Goal: Information Seeking & Learning: Learn about a topic

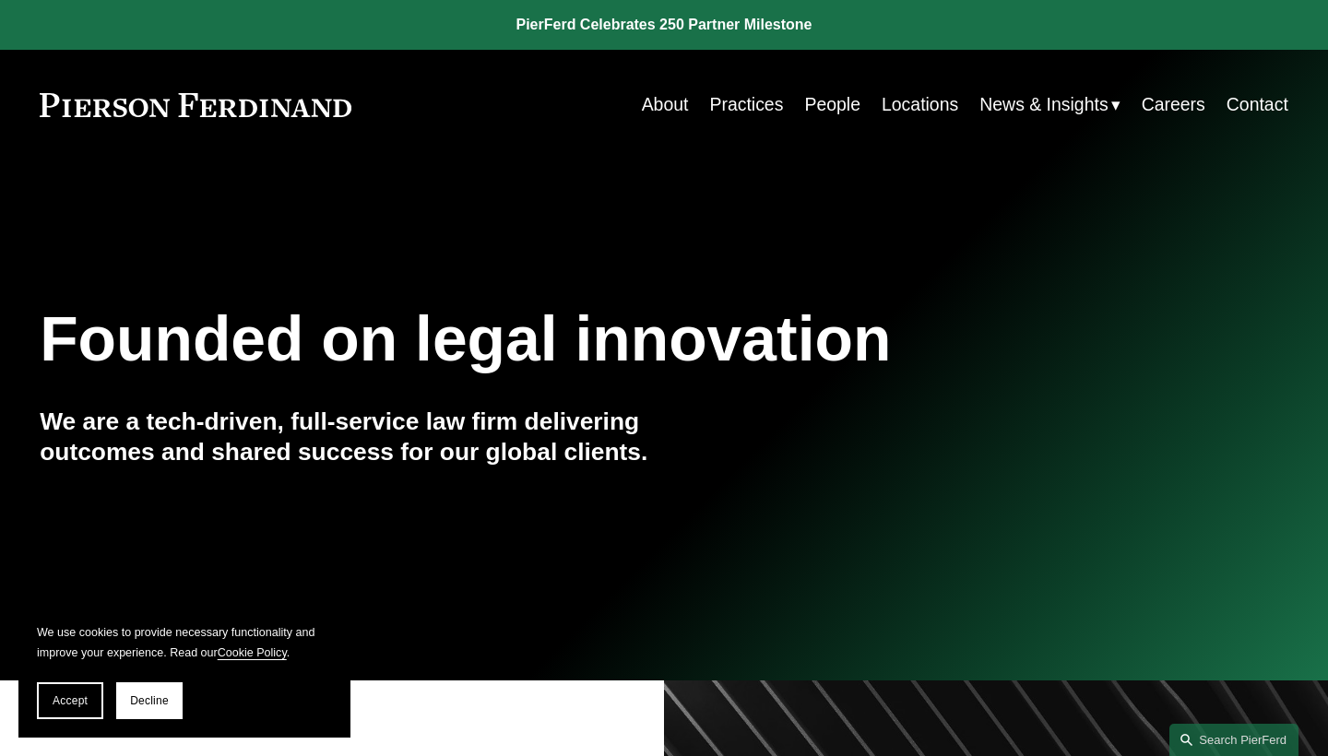
click at [828, 113] on link "People" at bounding box center [832, 105] width 56 height 36
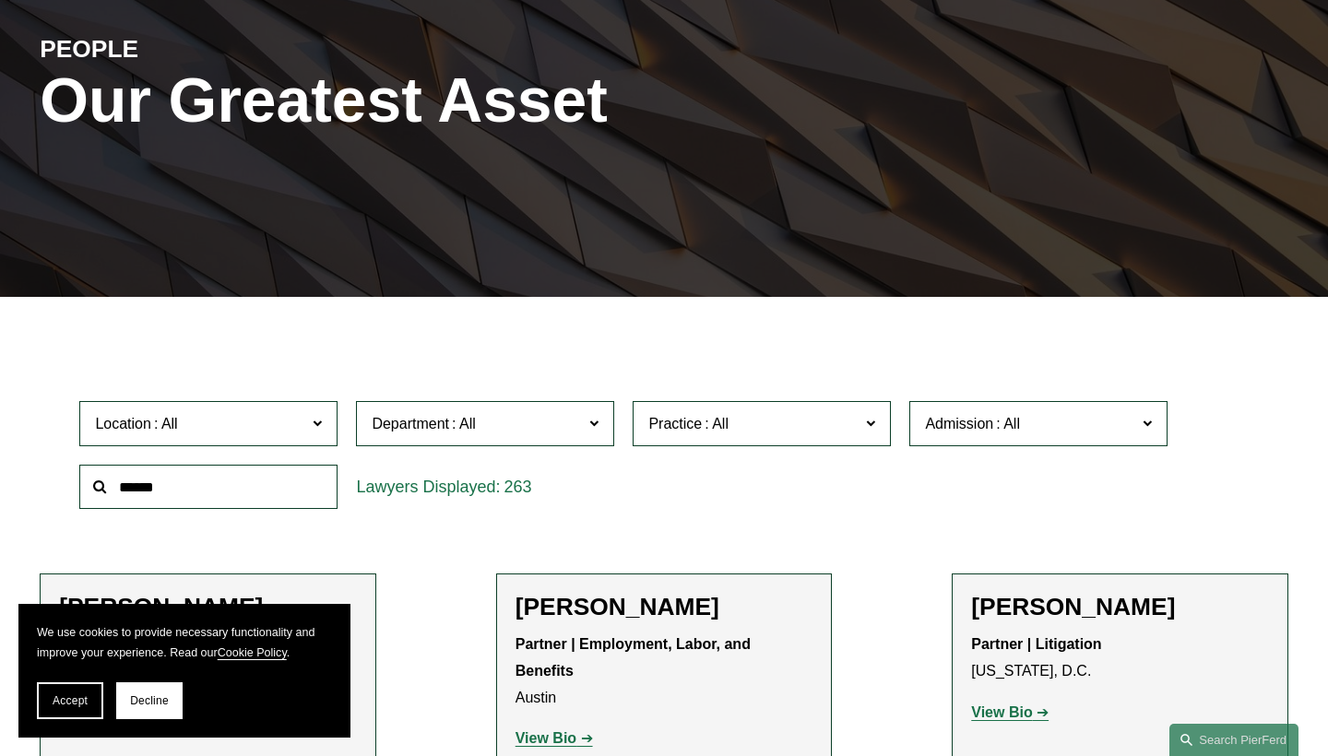
scroll to position [231, 0]
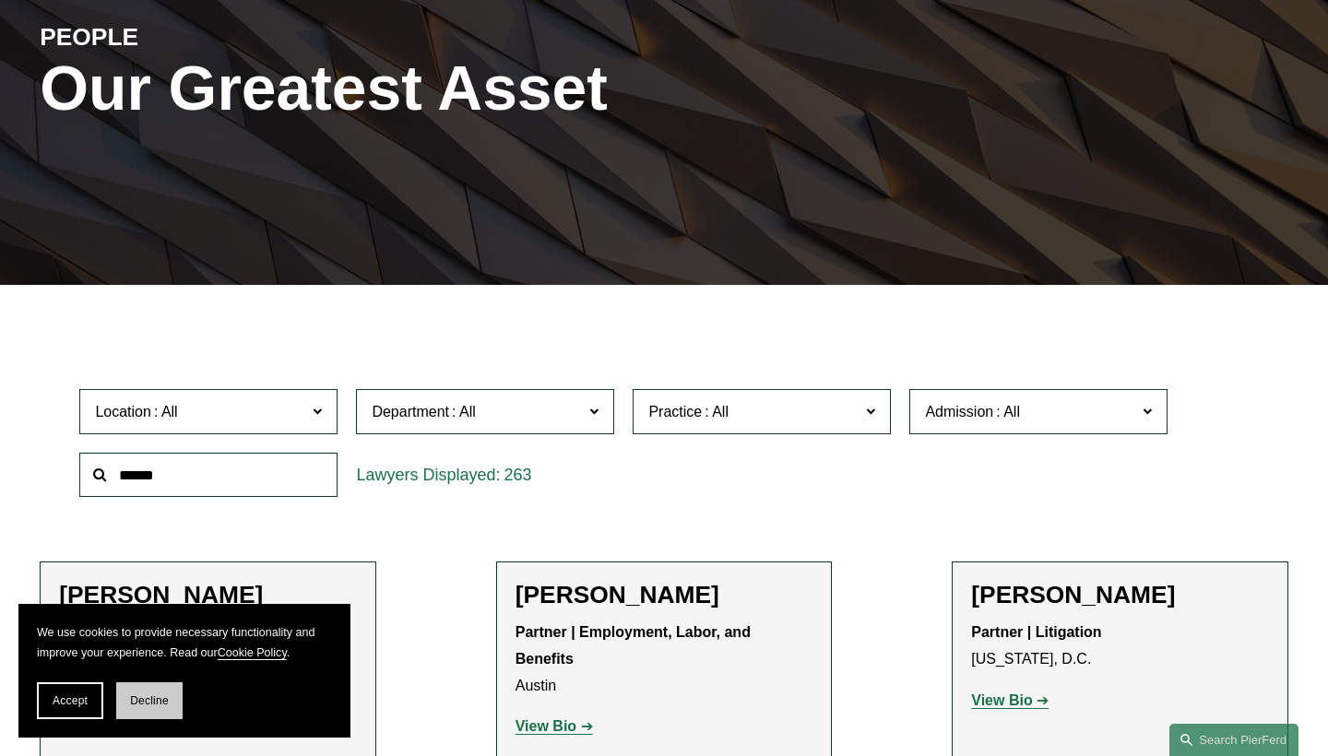
click at [147, 696] on span "Decline" at bounding box center [149, 700] width 39 height 13
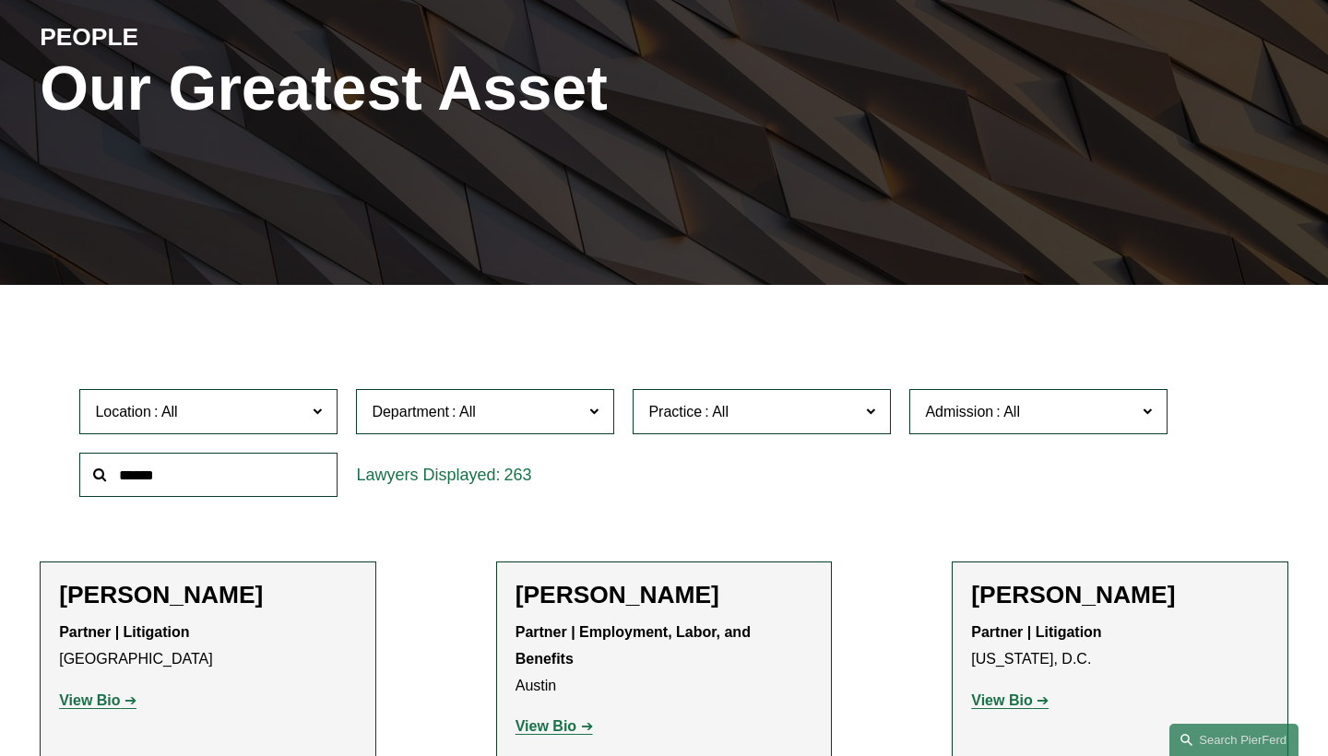
click at [229, 482] on input "text" at bounding box center [208, 475] width 258 height 45
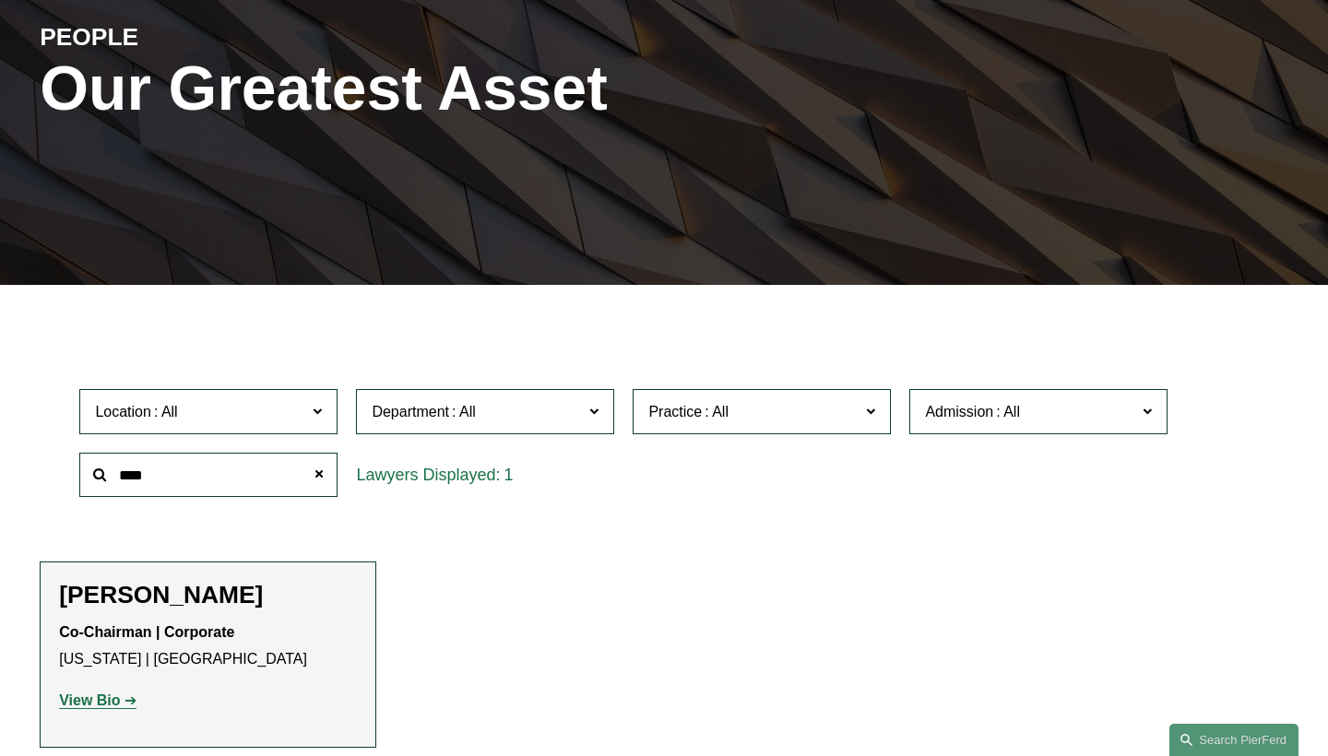
click at [113, 696] on strong "View Bio" at bounding box center [89, 701] width 61 height 16
click at [184, 478] on input "****" at bounding box center [208, 475] width 258 height 45
click at [113, 694] on strong "View Bio" at bounding box center [89, 701] width 61 height 16
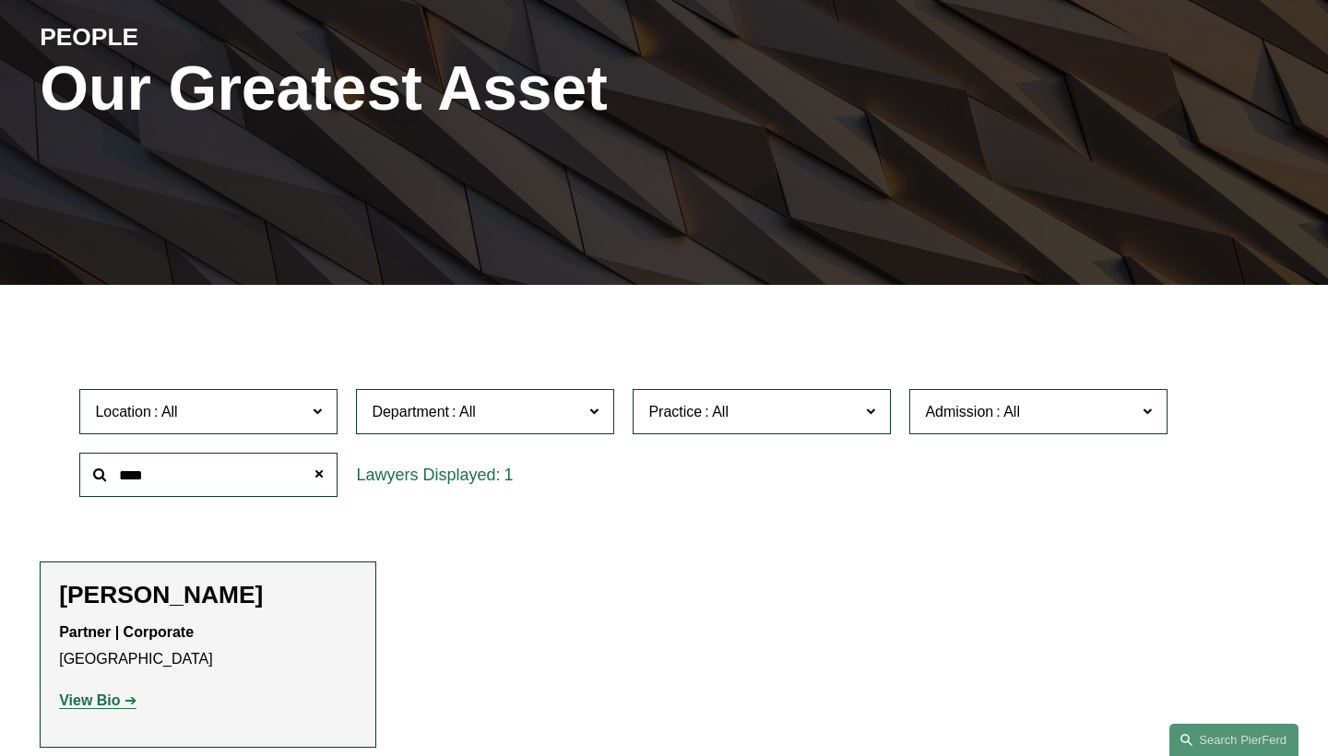
click at [220, 492] on input "****" at bounding box center [208, 475] width 258 height 45
type input "****"
click at [192, 611] on div "Michael Pierson Co-Chairman | Corporate New York | London View Bio Location: Ne…" at bounding box center [208, 655] width 298 height 148
click at [118, 696] on strong "View Bio" at bounding box center [89, 701] width 61 height 16
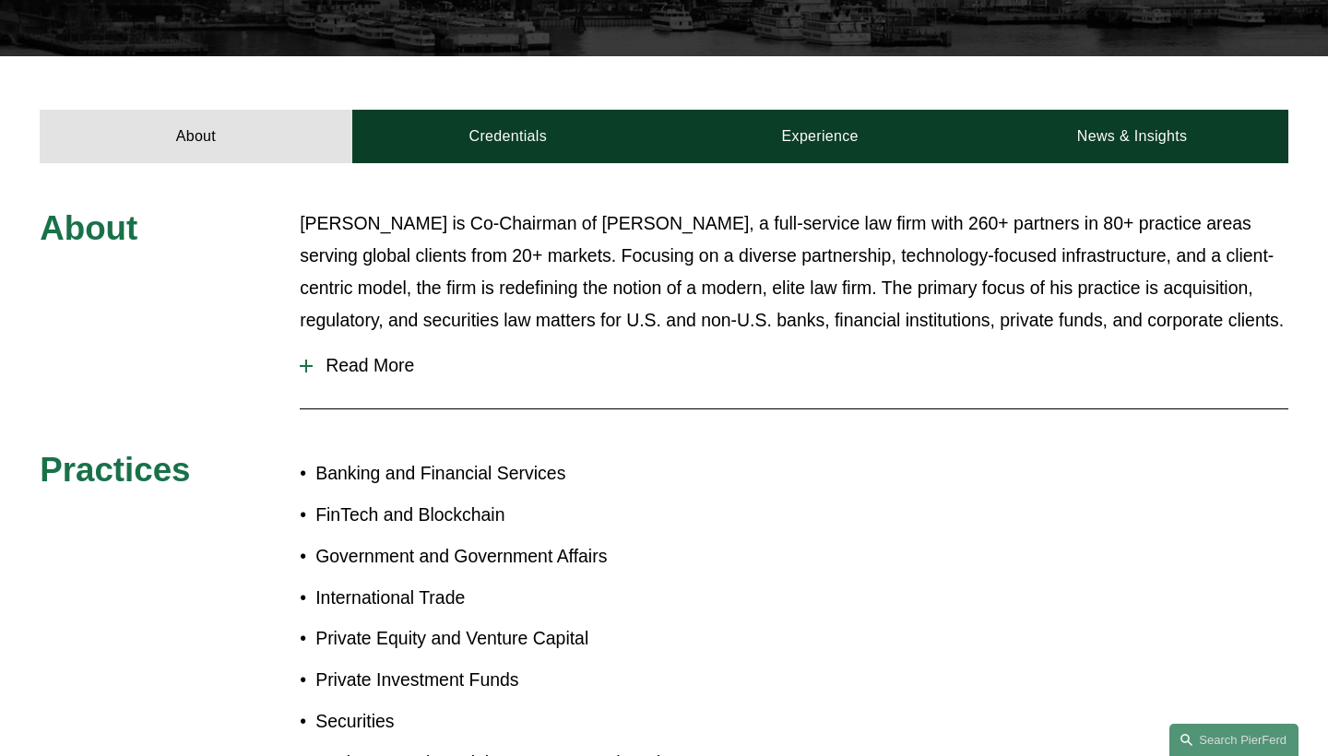
scroll to position [634, 0]
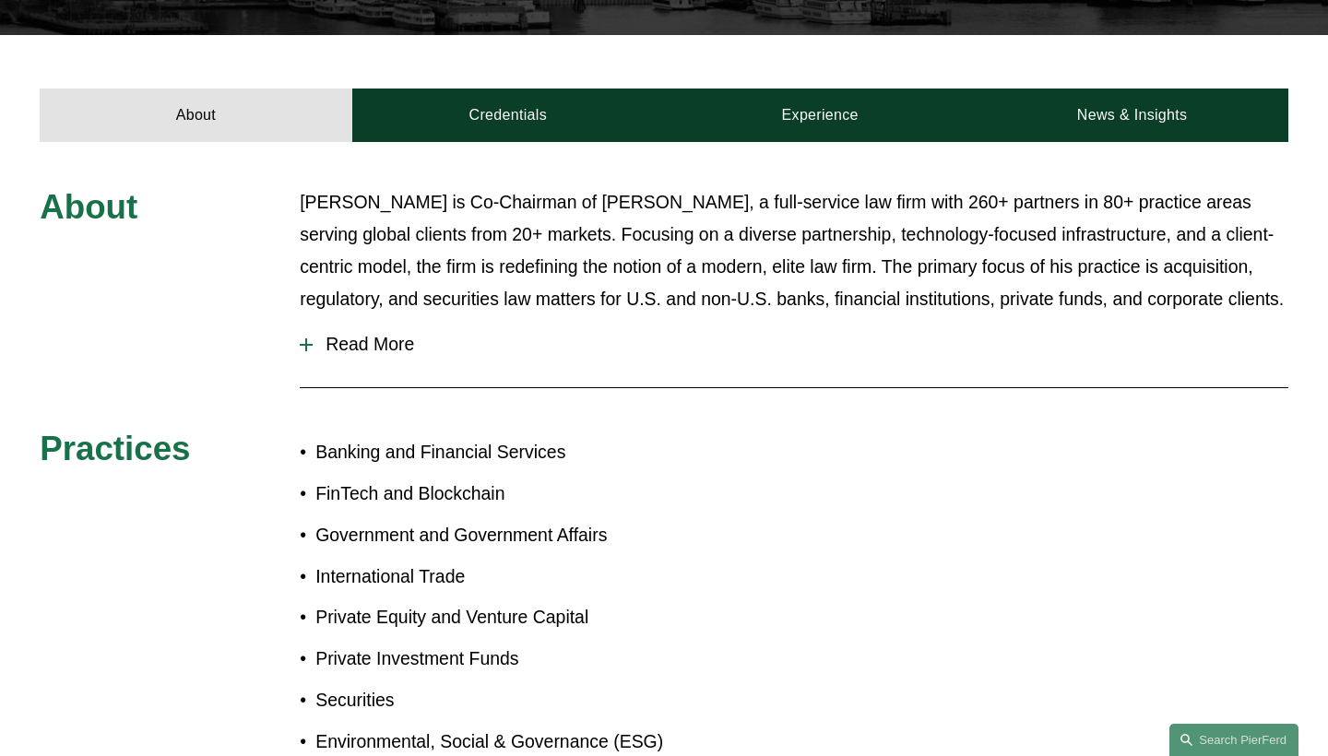
click at [319, 338] on span "Read More" at bounding box center [801, 344] width 976 height 21
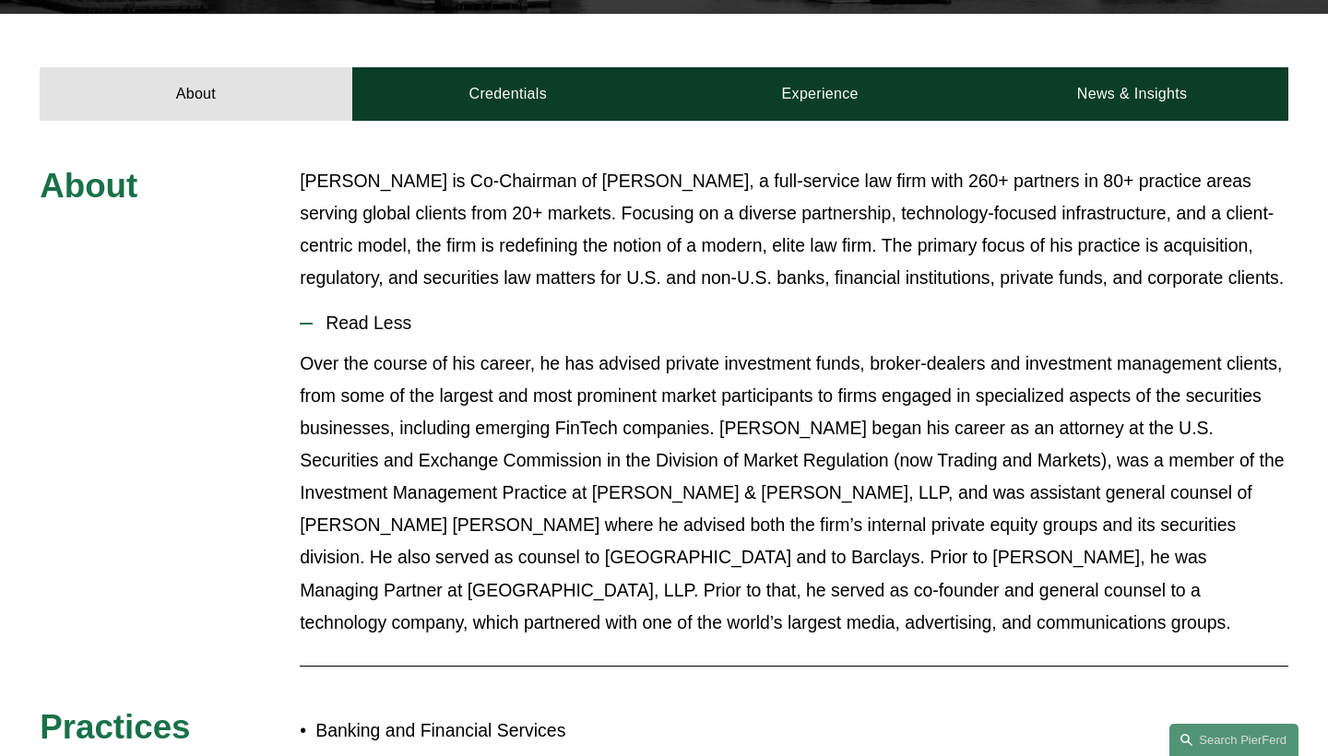
scroll to position [626, 0]
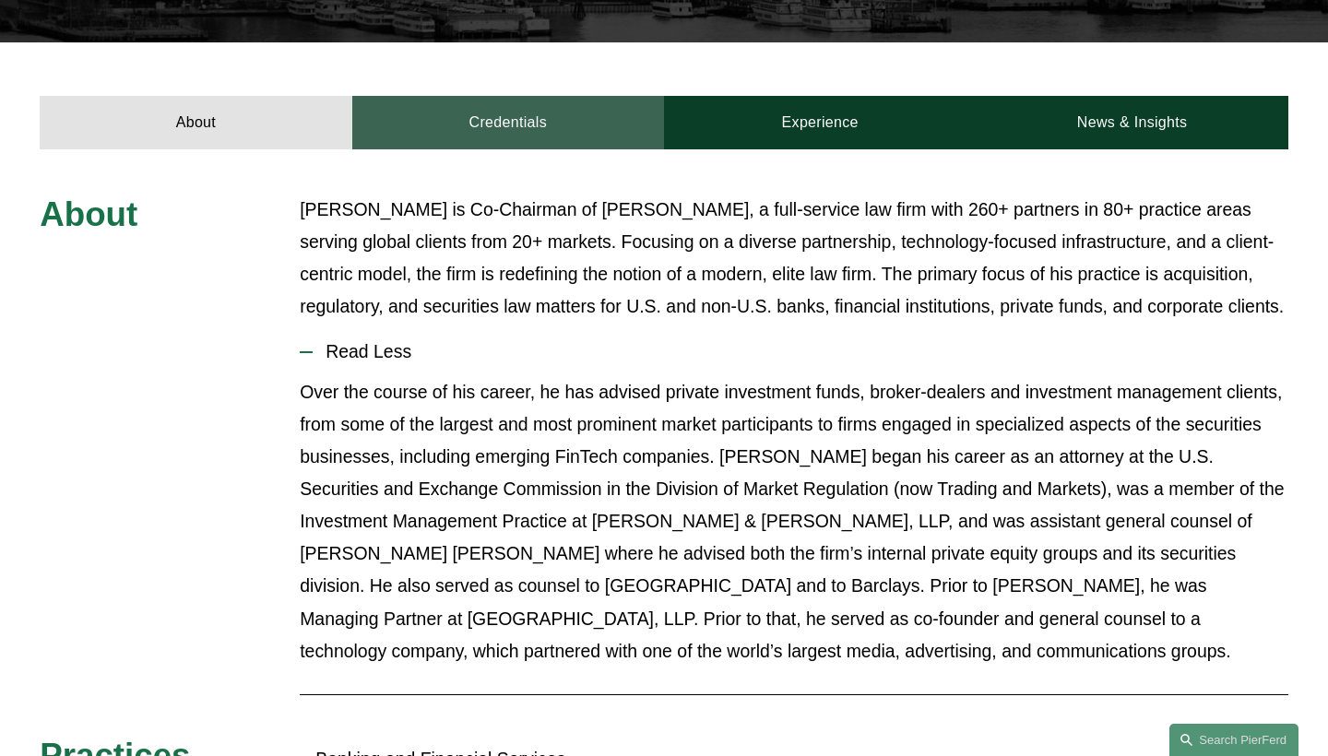
click at [469, 96] on link "Credentials" at bounding box center [508, 122] width 312 height 53
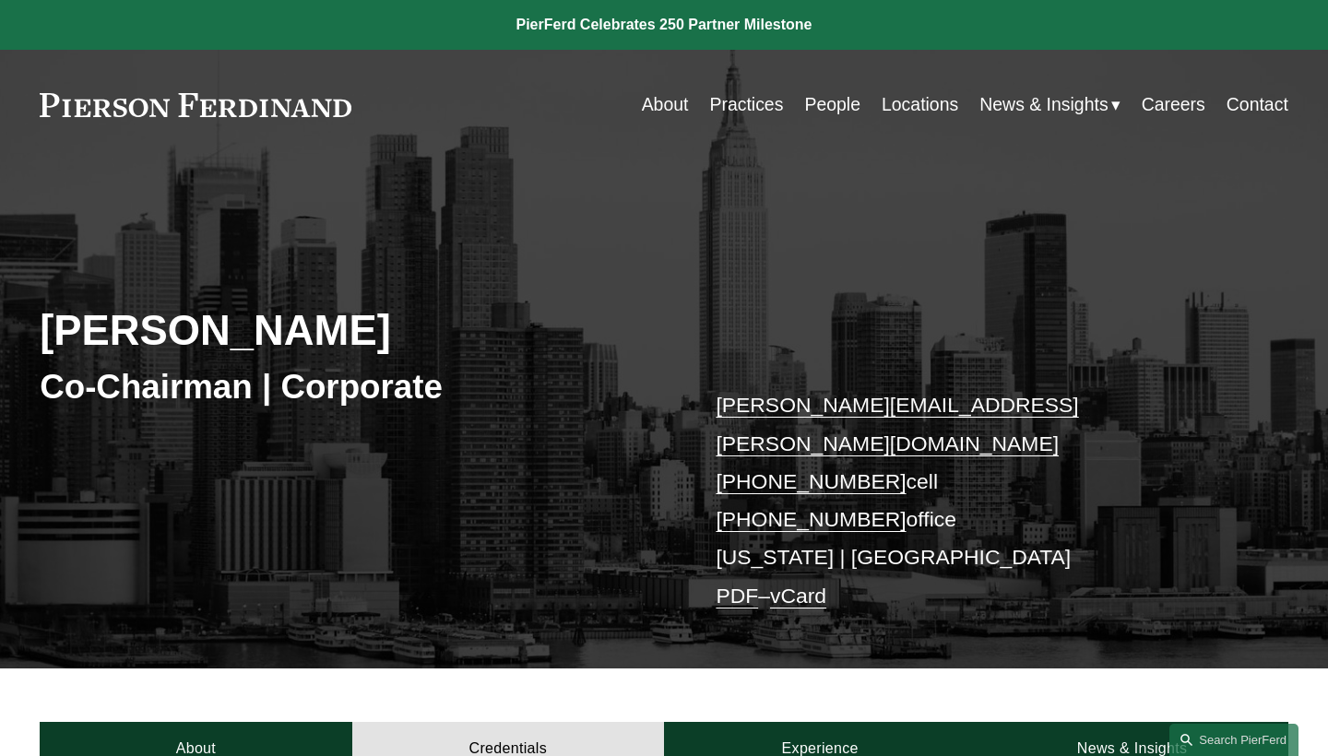
scroll to position [0, 0]
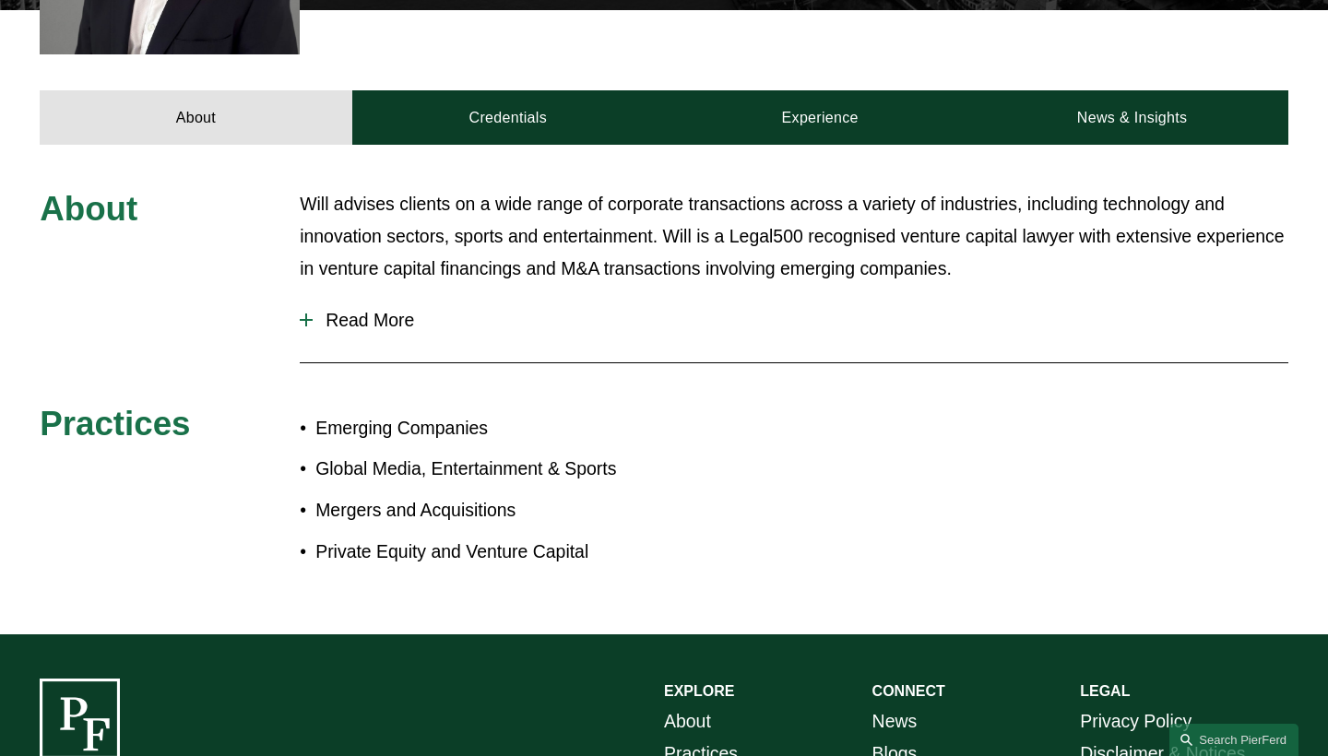
scroll to position [730, 0]
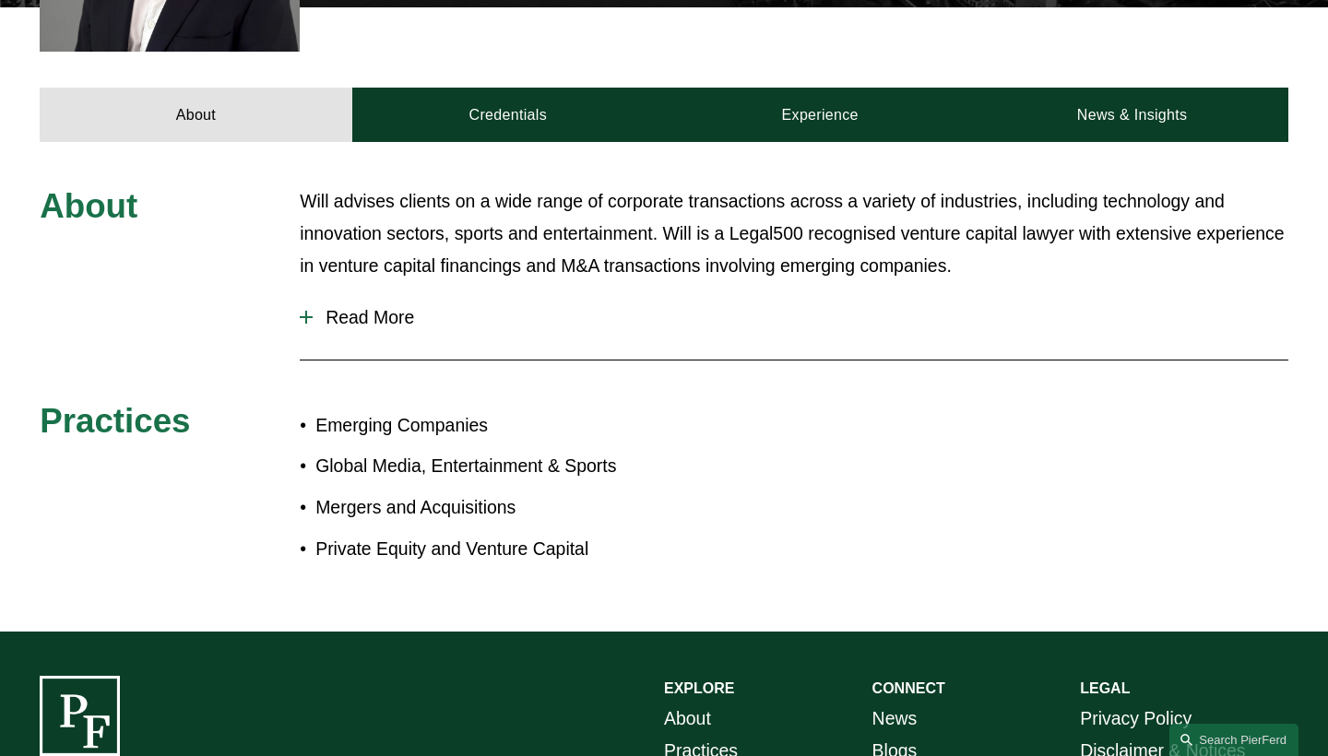
click at [352, 307] on span "Read More" at bounding box center [801, 317] width 976 height 21
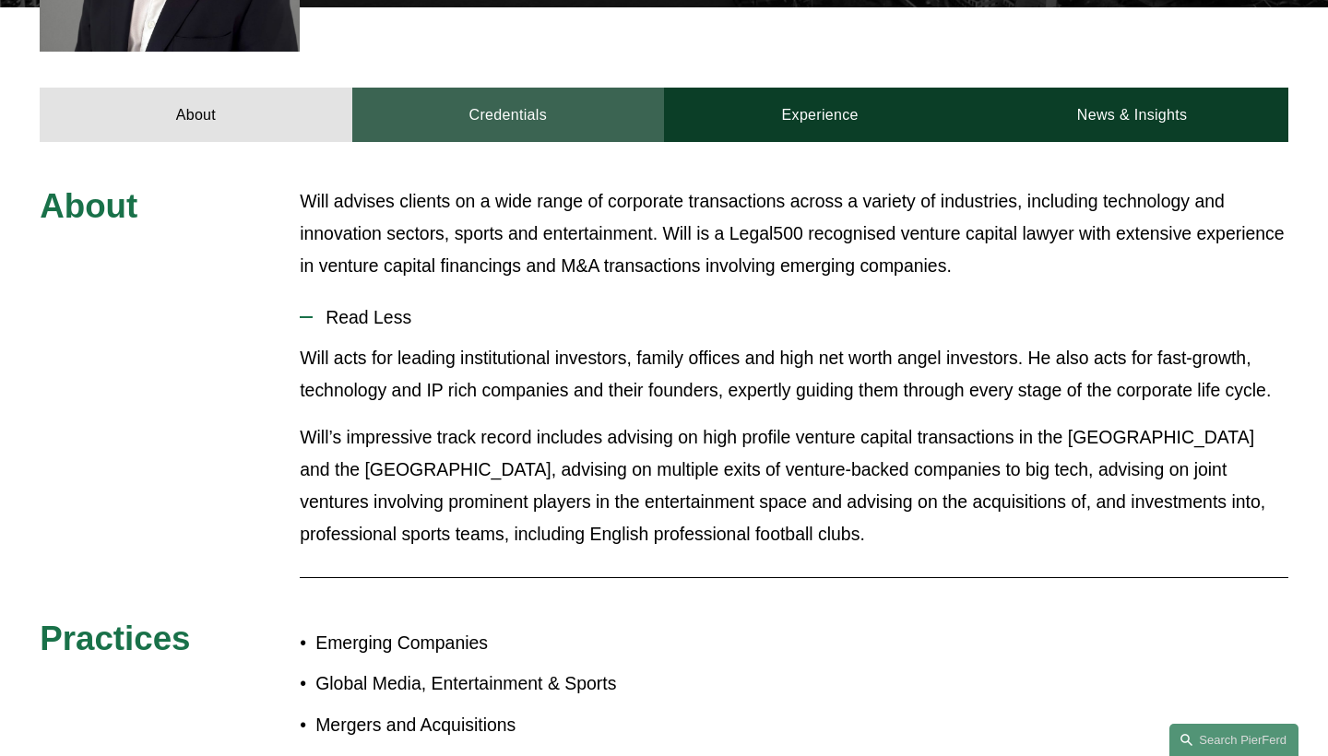
click at [526, 88] on link "Credentials" at bounding box center [508, 114] width 312 height 53
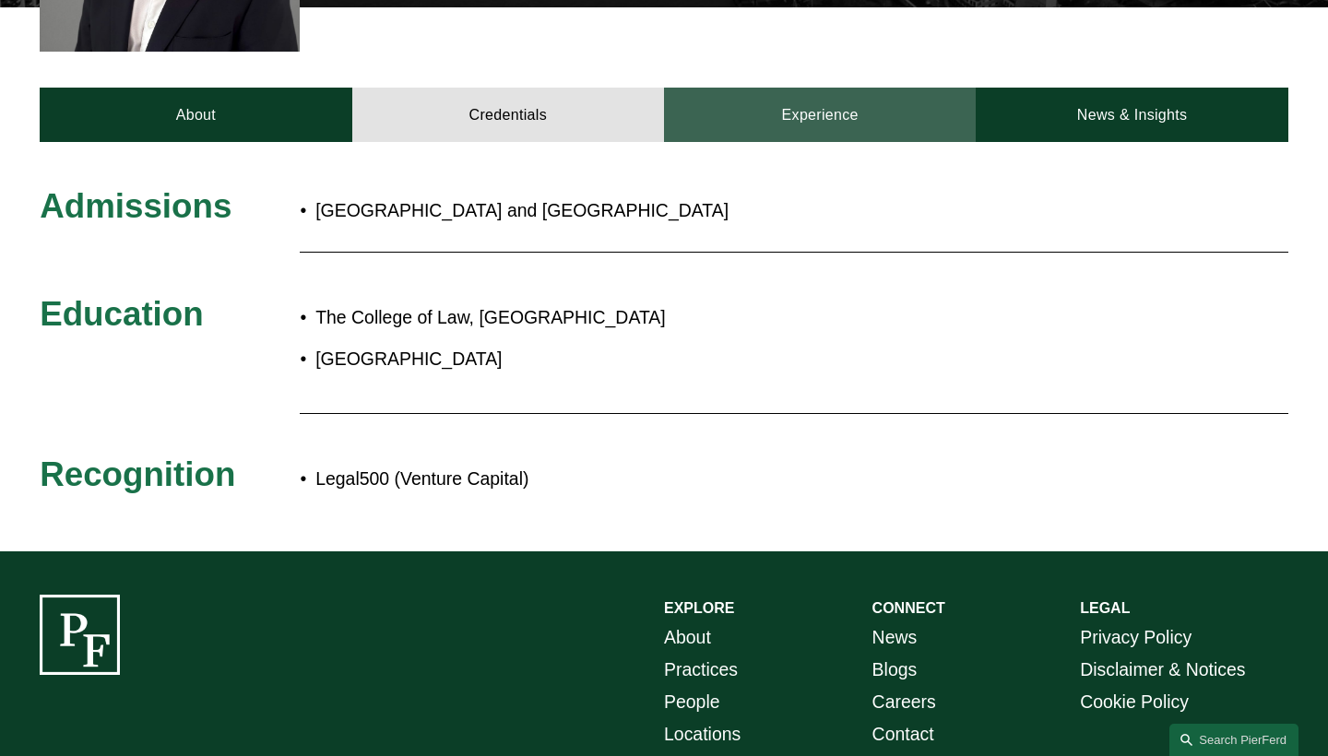
click at [779, 91] on link "Experience" at bounding box center [820, 114] width 312 height 53
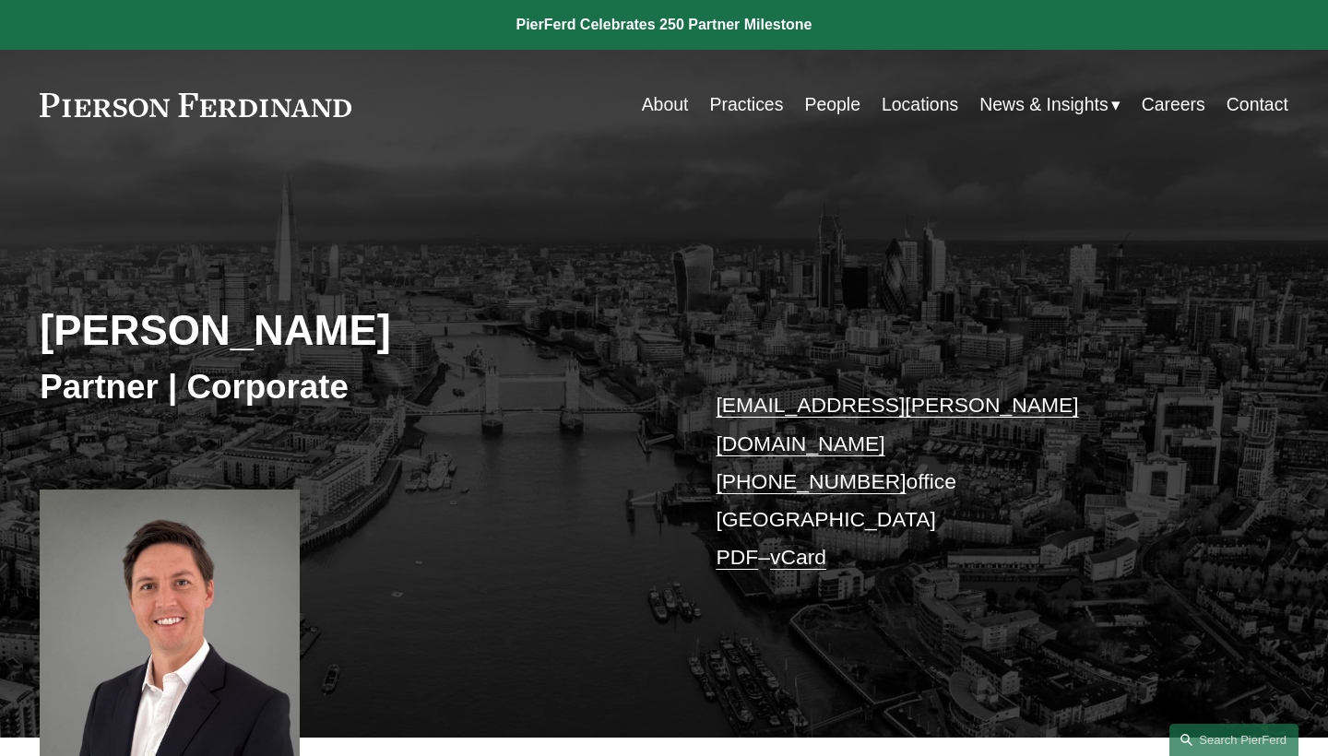
scroll to position [0, 0]
